Goal: Complete application form

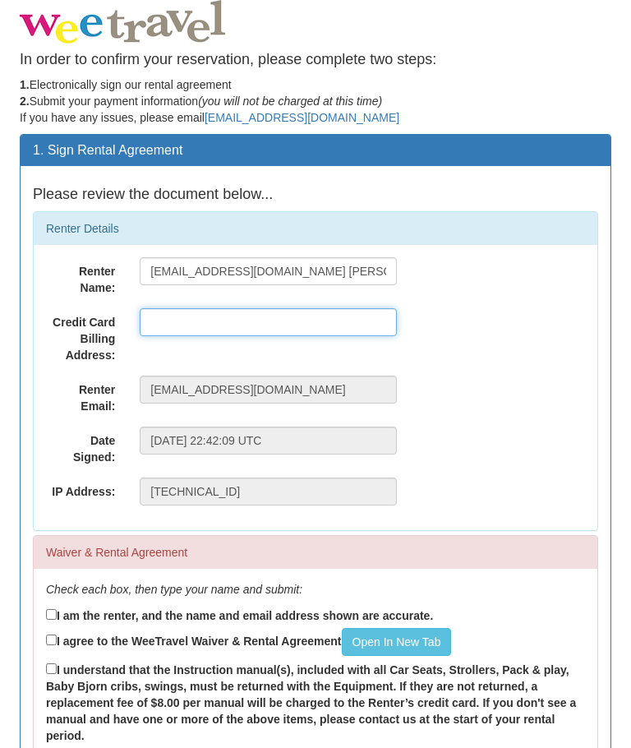
click at [246, 324] on input "text" at bounding box center [268, 322] width 257 height 28
type input "4"
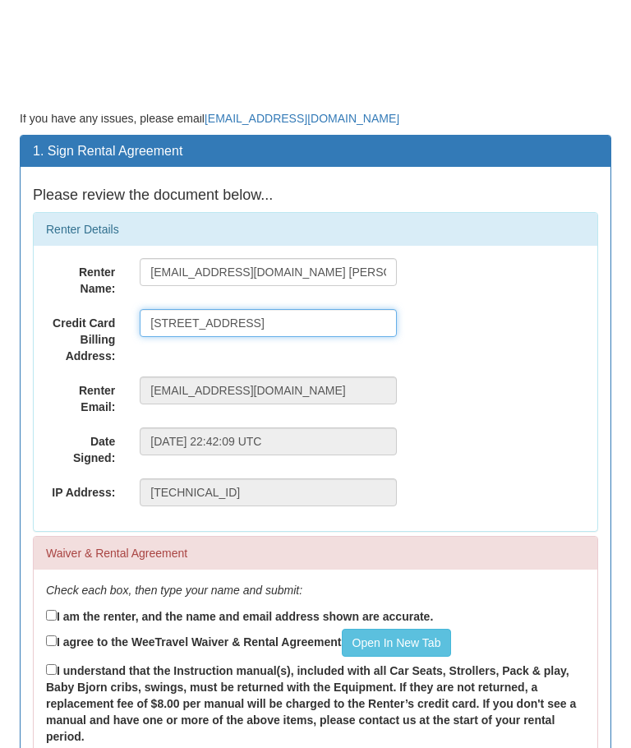
scroll to position [118, 0]
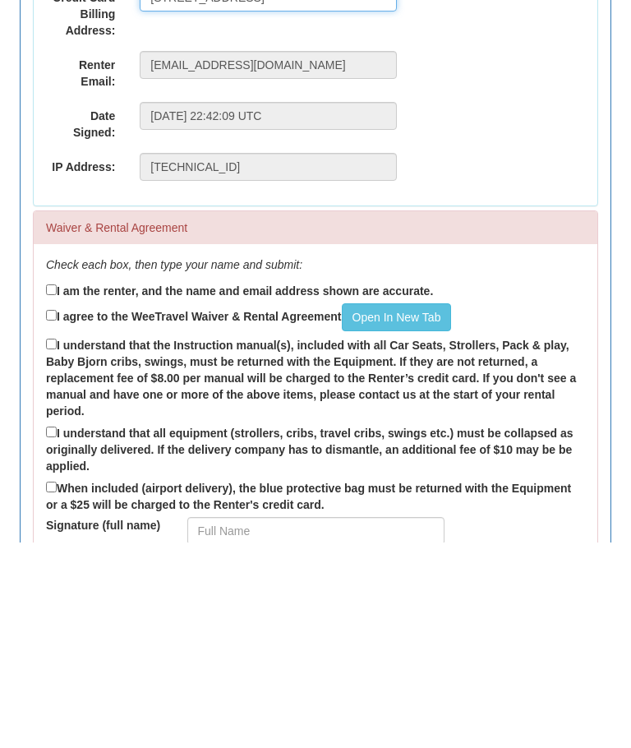
type input "508 island Road, Victoria B.C V8S 2T6"
click at [56, 491] on input "I am the renter, and the name and email address shown are accurate." at bounding box center [51, 496] width 11 height 11
checkbox input "true"
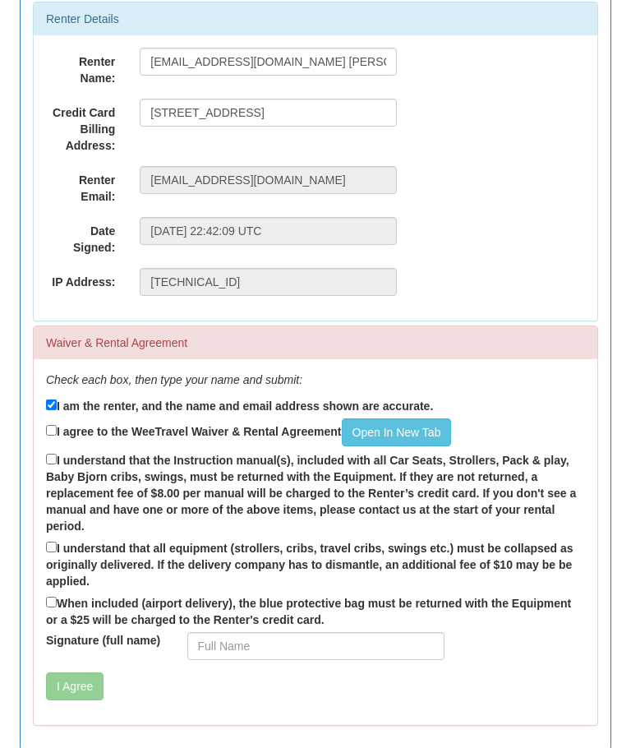
click at [49, 425] on input "I agree to the WeeTravel Waiver & Rental Agreement Open In New Tab" at bounding box center [51, 430] width 11 height 11
checkbox input "true"
click at [37, 450] on div "Check each box, then type your name and submit: I am the renter, and the name a…" at bounding box center [316, 542] width 564 height 366
click at [57, 454] on input "I understand that the Instruction manual(s), included with all Car Seats, Strol…" at bounding box center [51, 459] width 11 height 11
checkbox input "true"
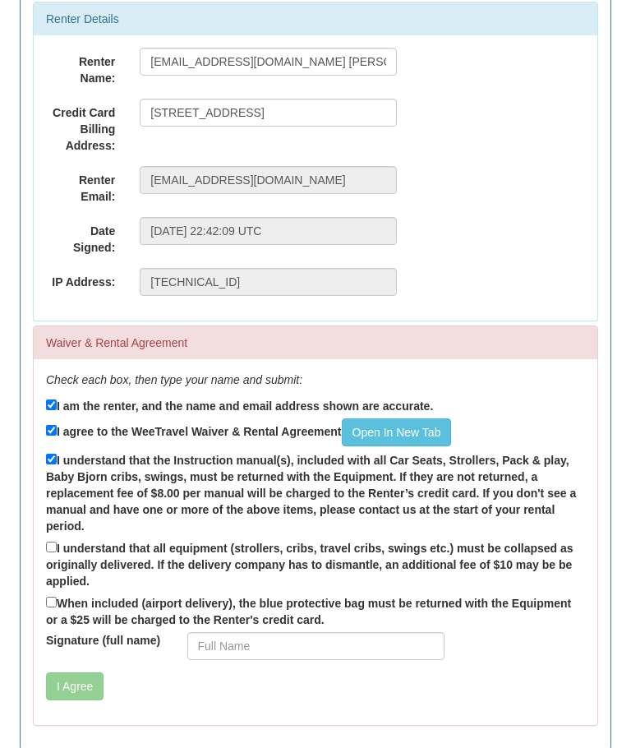
click at [58, 540] on label "I understand that all equipment (strollers, cribs, travel cribs, swings etc.) m…" at bounding box center [315, 563] width 539 height 51
click at [57, 542] on input "I understand that all equipment (strollers, cribs, travel cribs, swings etc.) m…" at bounding box center [51, 547] width 11 height 11
checkbox input "true"
click at [51, 606] on input "When included (airport delivery), the blue protective bag must be returned with…" at bounding box center [51, 602] width 11 height 11
checkbox input "true"
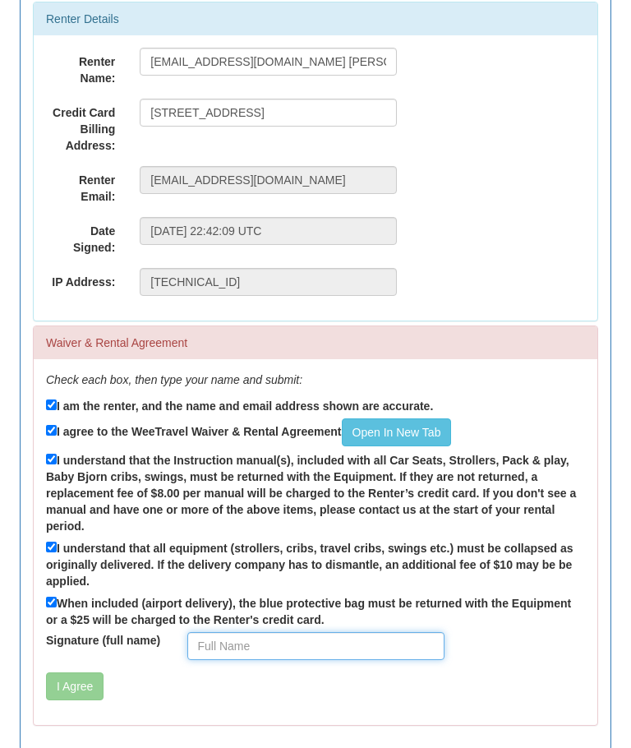
click at [370, 639] on input "Signature (full name)" at bounding box center [315, 646] width 257 height 28
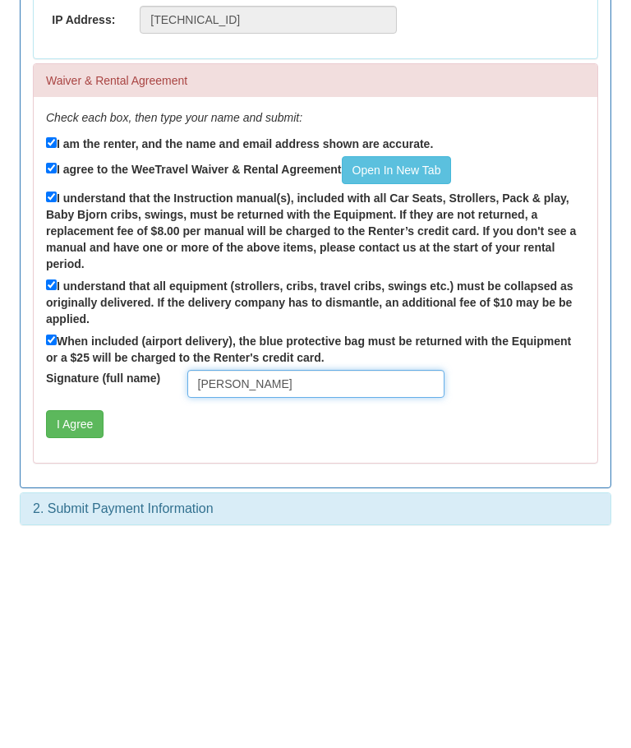
type input "Pamela Bertuzzi"
click at [65, 616] on button "I Agree" at bounding box center [75, 630] width 58 height 28
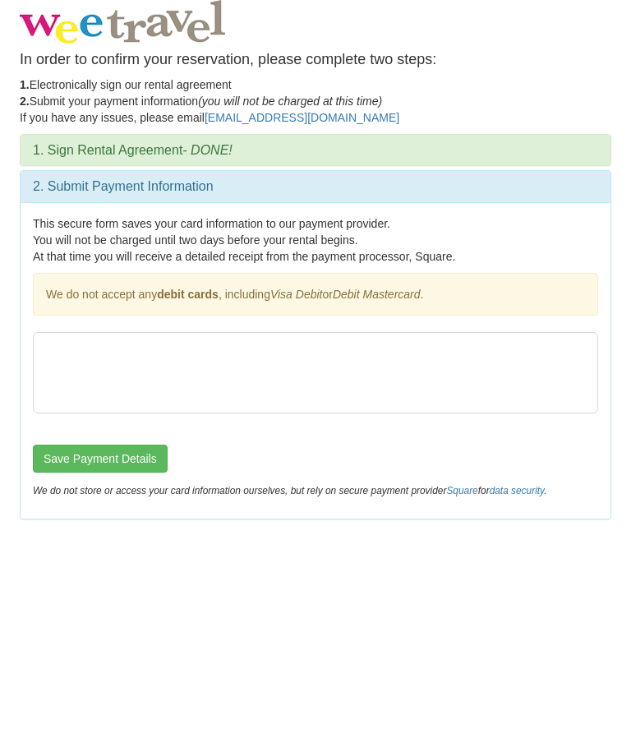
scroll to position [0, 0]
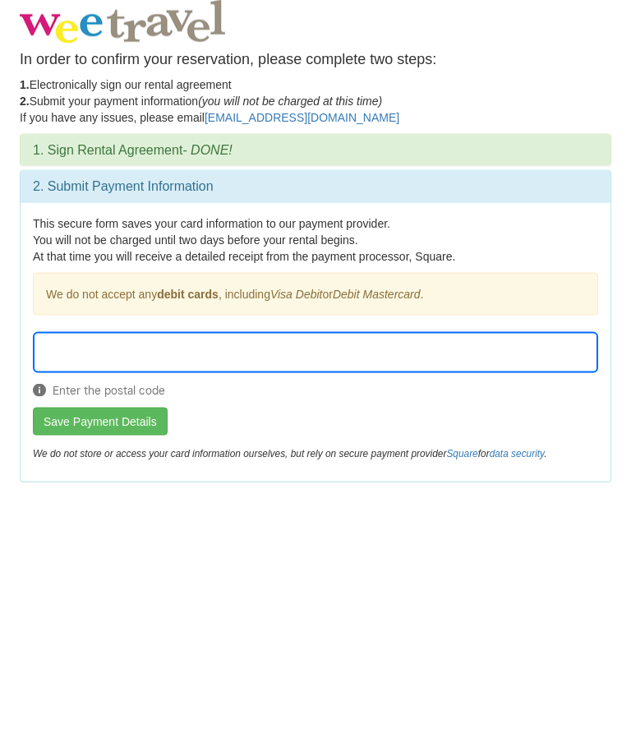
click at [116, 419] on button "Save Payment Details" at bounding box center [100, 422] width 135 height 28
